Goal: Information Seeking & Learning: Check status

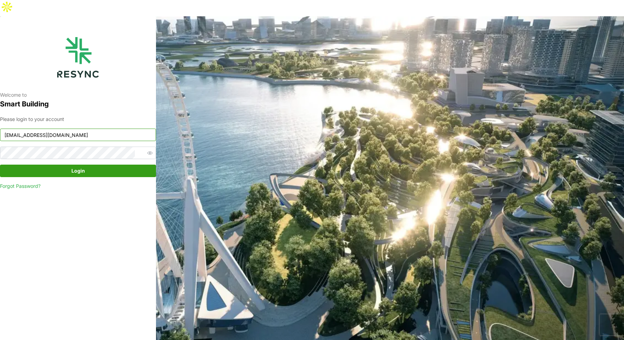
click at [102, 129] on input "[EMAIL_ADDRESS][DOMAIN_NAME]" at bounding box center [78, 135] width 156 height 12
type input "[EMAIL_ADDRESS][DOMAIN_NAME]"
click at [85, 165] on span "Login" at bounding box center [78, 171] width 143 height 12
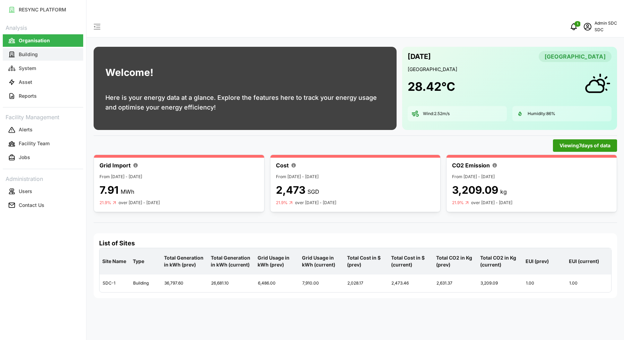
click at [43, 53] on button "Building" at bounding box center [43, 54] width 80 height 12
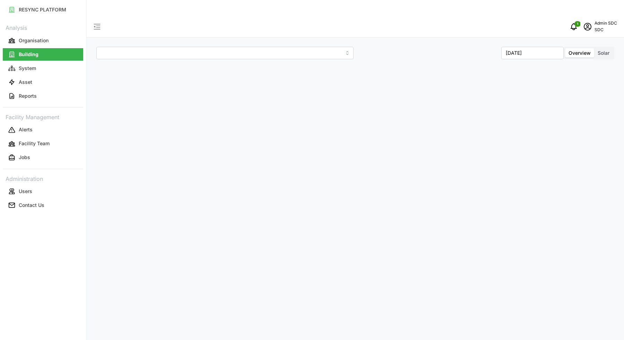
type input "SDC-1"
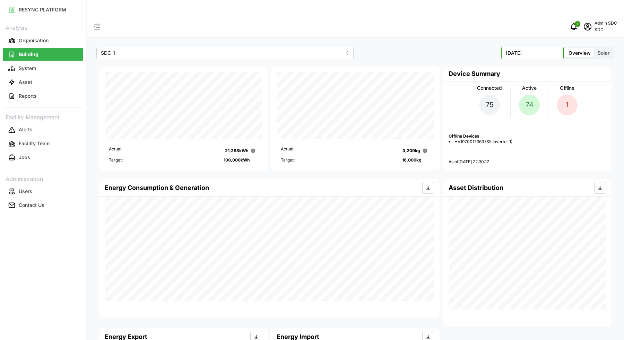
click at [539, 47] on input "September 2025" at bounding box center [532, 53] width 62 height 12
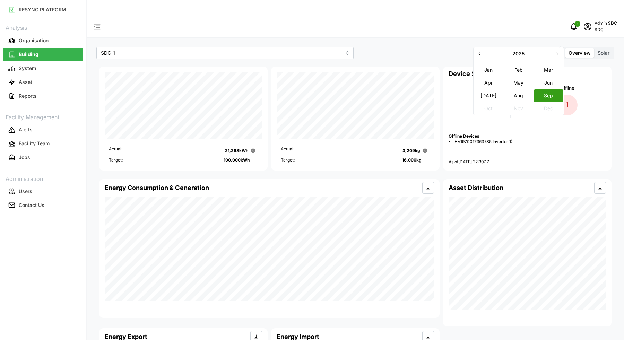
click at [475, 47] on div "September 2025 Overview Solar" at bounding box center [485, 53] width 257 height 12
click at [63, 41] on button "Organisation" at bounding box center [43, 40] width 80 height 12
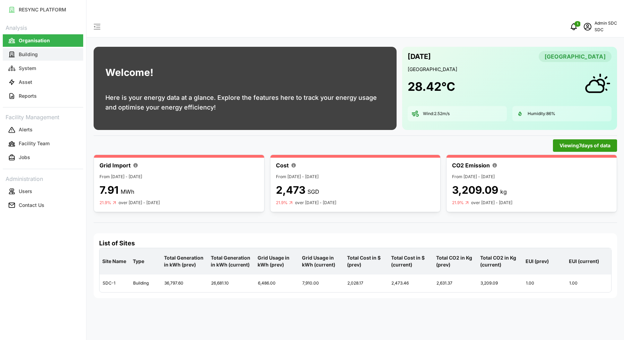
click at [61, 56] on button "Building" at bounding box center [43, 54] width 80 height 12
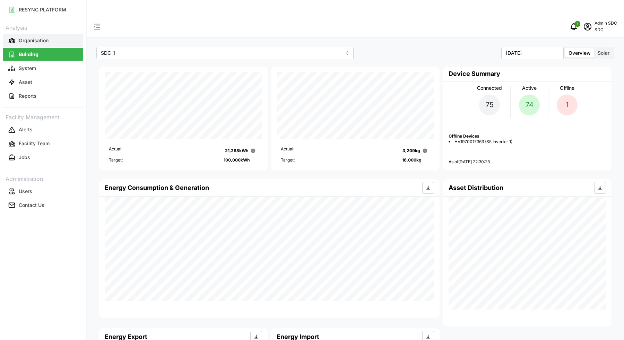
click at [41, 35] on button "Organisation" at bounding box center [43, 40] width 80 height 12
